Goal: Task Accomplishment & Management: Manage account settings

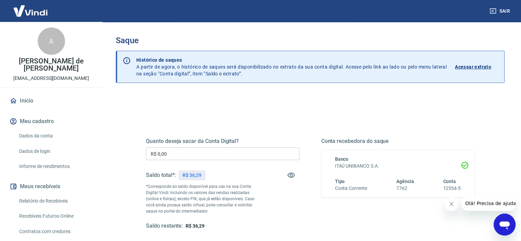
scroll to position [34, 0]
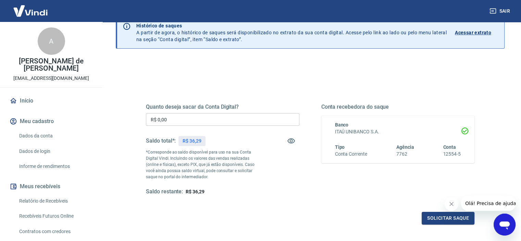
click at [481, 33] on p "Acessar extrato" at bounding box center [473, 32] width 36 height 7
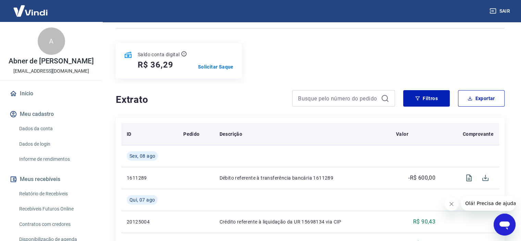
scroll to position [103, 0]
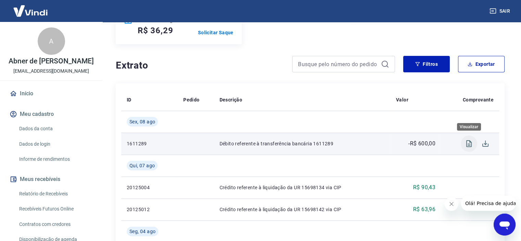
click at [469, 146] on icon "Visualizar" at bounding box center [468, 143] width 5 height 7
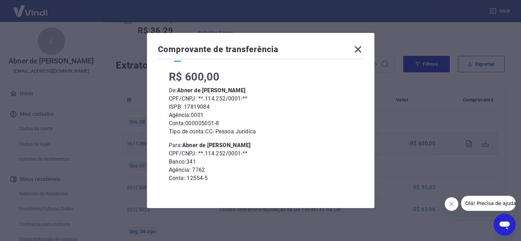
scroll to position [60, 0]
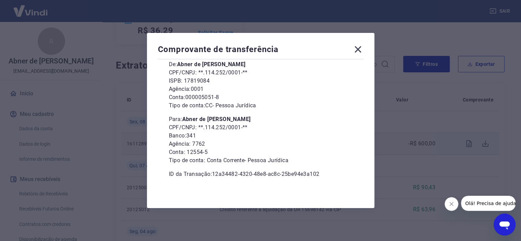
click at [358, 51] on icon at bounding box center [357, 49] width 7 height 7
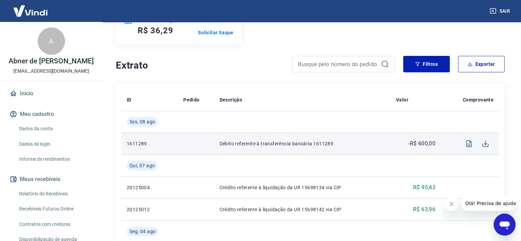
scroll to position [171, 0]
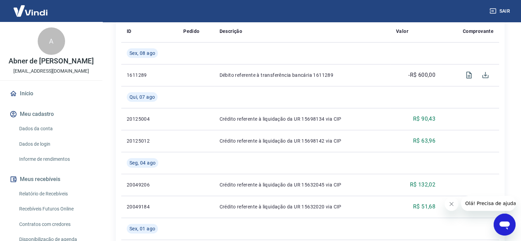
click at [63, 210] on link "Recebíveis Futuros Online" at bounding box center [55, 209] width 78 height 14
click at [53, 129] on link "Dados da conta" at bounding box center [55, 129] width 78 height 14
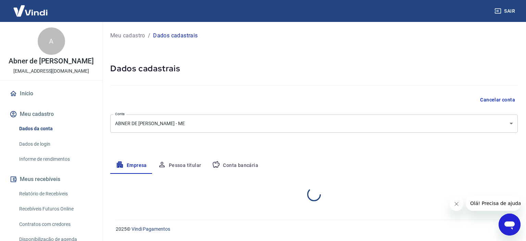
select select "MT"
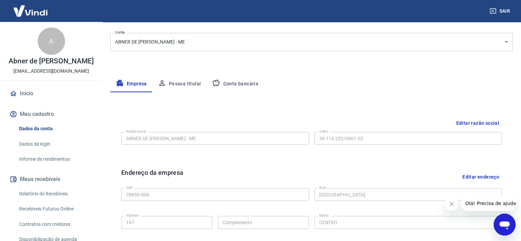
scroll to position [47, 0]
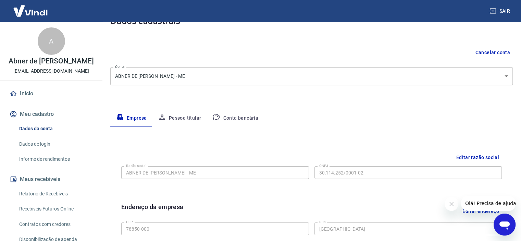
click at [61, 190] on link "Relatório de Recebíveis" at bounding box center [55, 194] width 78 height 14
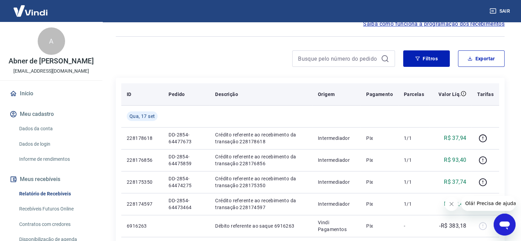
scroll to position [34, 0]
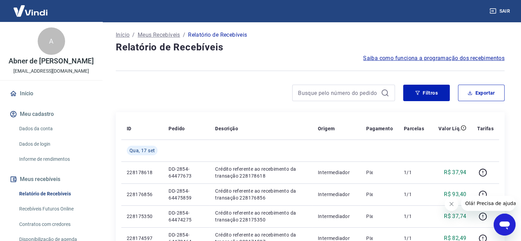
click at [452, 58] on span "Saiba como funciona a programação dos recebimentos" at bounding box center [433, 58] width 141 height 8
click at [45, 130] on link "Dados da conta" at bounding box center [55, 129] width 78 height 14
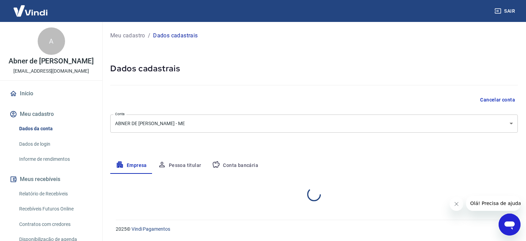
select select "MT"
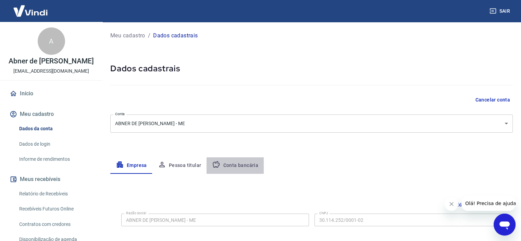
click at [240, 162] on button "Conta bancária" at bounding box center [234, 165] width 57 height 16
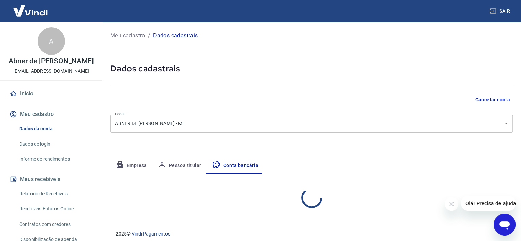
select select "1"
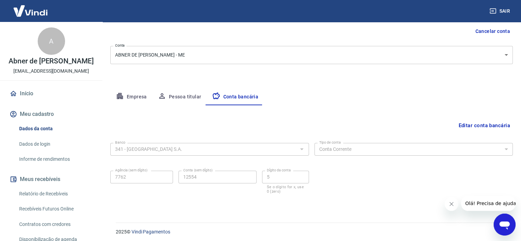
scroll to position [71, 0]
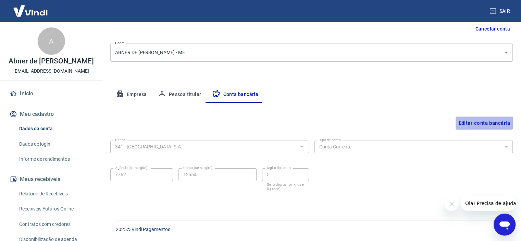
click at [477, 121] on button "Editar conta bancária" at bounding box center [483, 122] width 57 height 13
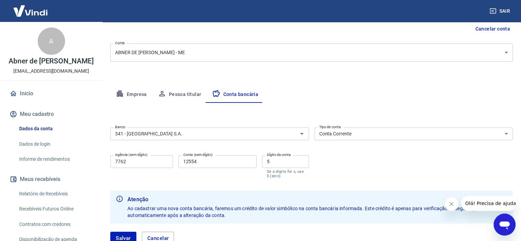
scroll to position [120, 0]
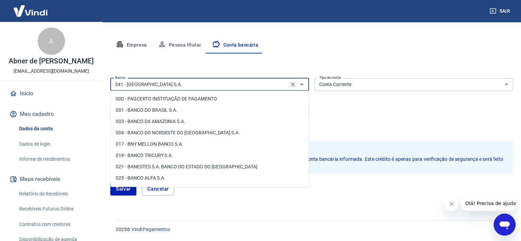
click at [266, 80] on input "341 - ITAÚ UNIBANCO S.A." at bounding box center [199, 84] width 174 height 9
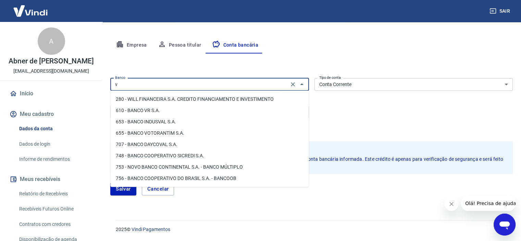
scroll to position [0, 0]
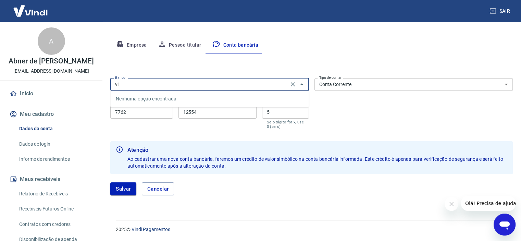
type input "v"
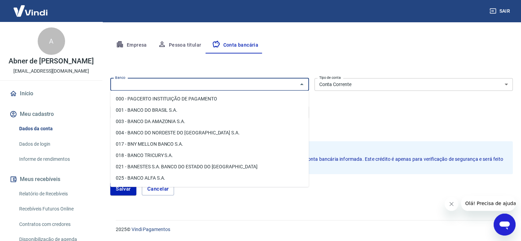
click at [39, 139] on link "Dados de login" at bounding box center [55, 144] width 78 height 14
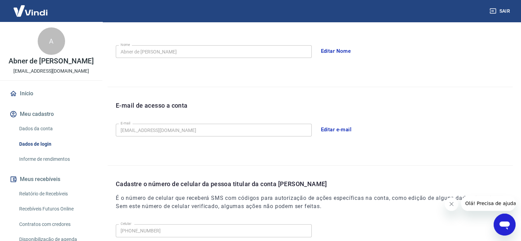
scroll to position [197, 0]
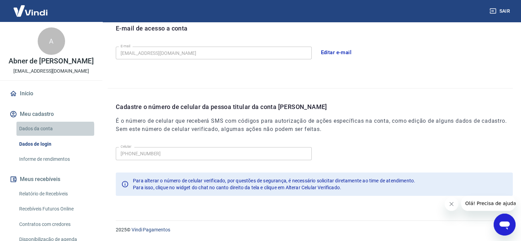
click at [55, 131] on link "Dados da conta" at bounding box center [55, 129] width 78 height 14
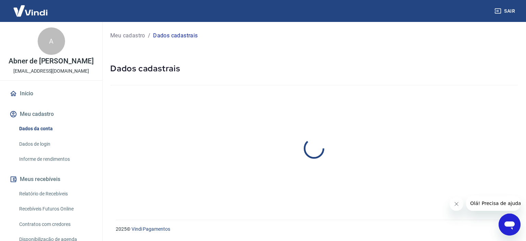
select select "MT"
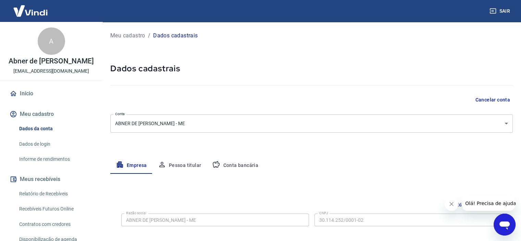
click at [233, 163] on button "Conta bancária" at bounding box center [234, 165] width 57 height 16
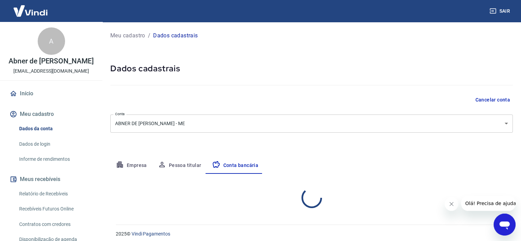
select select "1"
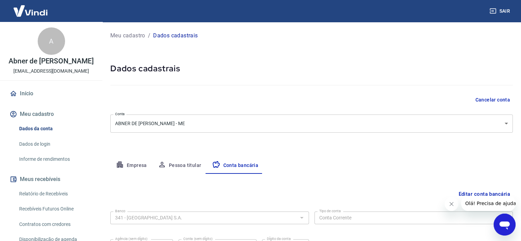
scroll to position [68, 0]
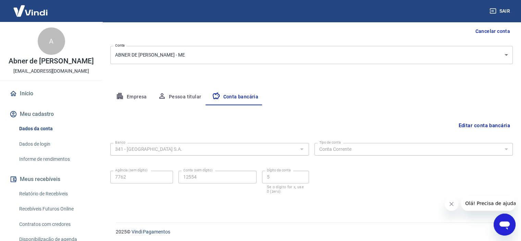
click at [37, 96] on link "Início" at bounding box center [51, 93] width 86 height 15
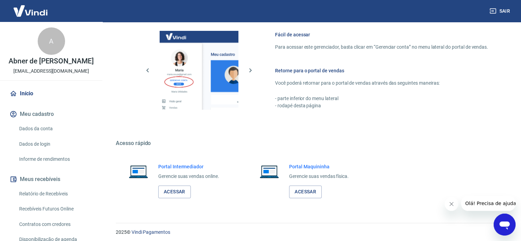
scroll to position [34, 0]
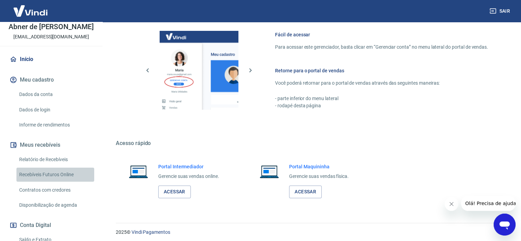
click at [67, 176] on link "Recebíveis Futuros Online" at bounding box center [55, 174] width 78 height 14
click at [70, 176] on link "Recebíveis Futuros Online" at bounding box center [55, 174] width 78 height 14
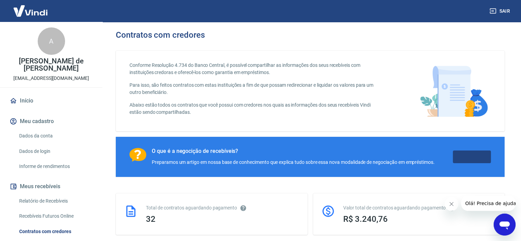
click at [468, 156] on link "Saiba Mais" at bounding box center [472, 156] width 38 height 13
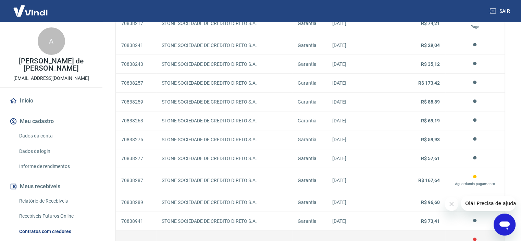
scroll to position [551, 0]
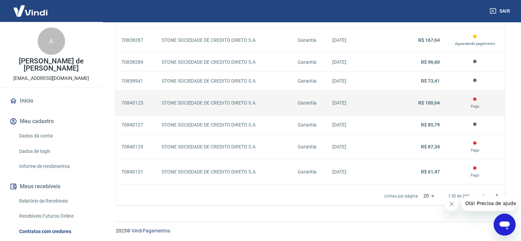
click at [307, 106] on td "Garantia" at bounding box center [309, 102] width 35 height 25
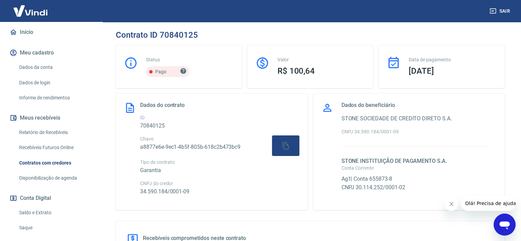
scroll to position [103, 0]
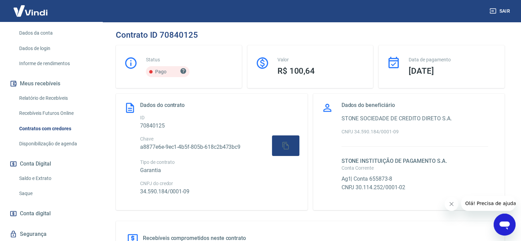
click at [43, 171] on link "Saldo e Extrato" at bounding box center [55, 178] width 78 height 14
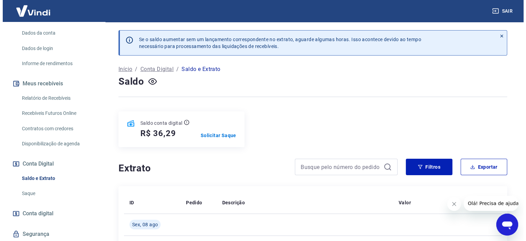
scroll to position [137, 0]
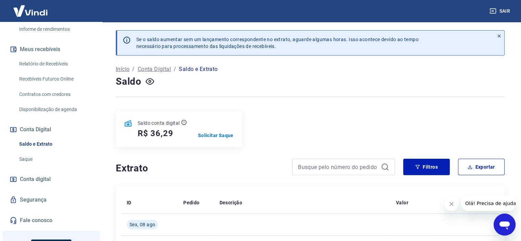
click at [51, 175] on span "Conta digital" at bounding box center [35, 179] width 31 height 10
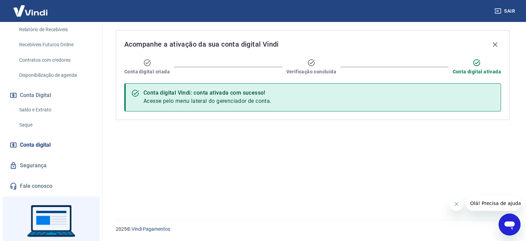
scroll to position [199, 0]
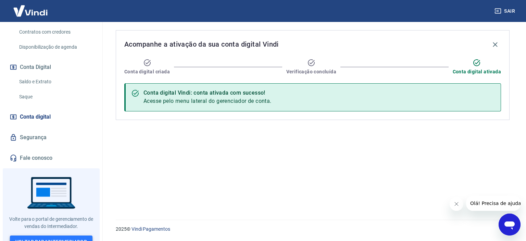
click at [55, 235] on link "Voltar para Intermediador" at bounding box center [51, 241] width 83 height 13
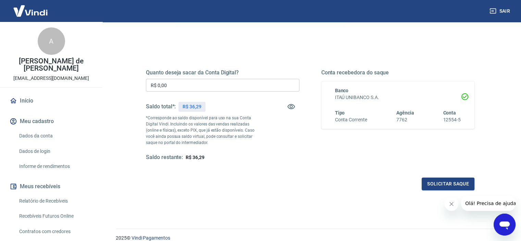
scroll to position [97, 0]
